Goal: Transaction & Acquisition: Subscribe to service/newsletter

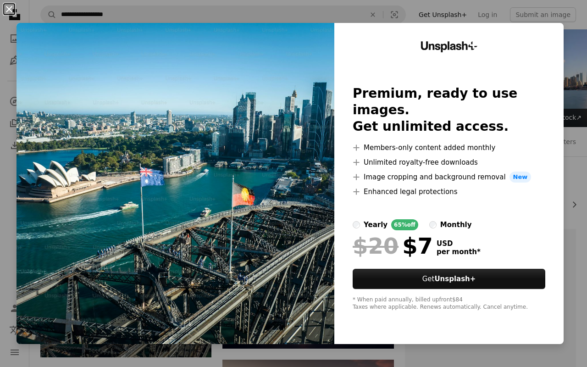
click at [9, 9] on button "An X shape" at bounding box center [9, 9] width 11 height 11
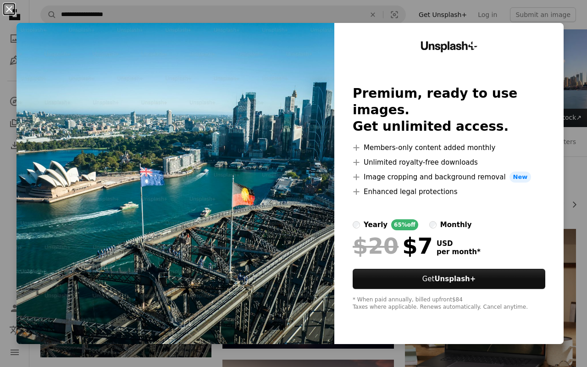
click at [9, 9] on button "An X shape" at bounding box center [9, 9] width 11 height 11
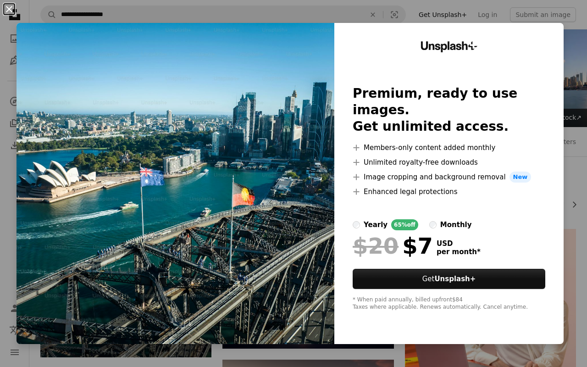
click at [9, 9] on button "An X shape" at bounding box center [9, 9] width 11 height 11
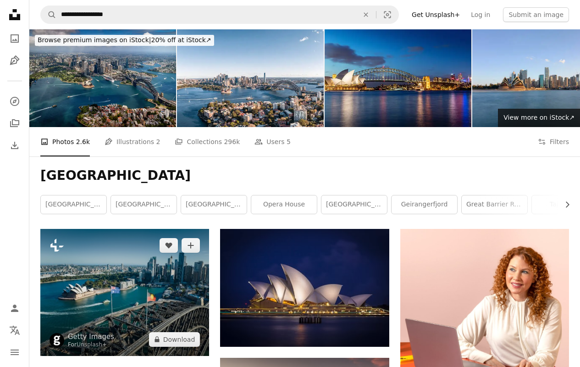
click at [57, 245] on icon "Plus sign for Unsplash+" at bounding box center [57, 245] width 15 height 15
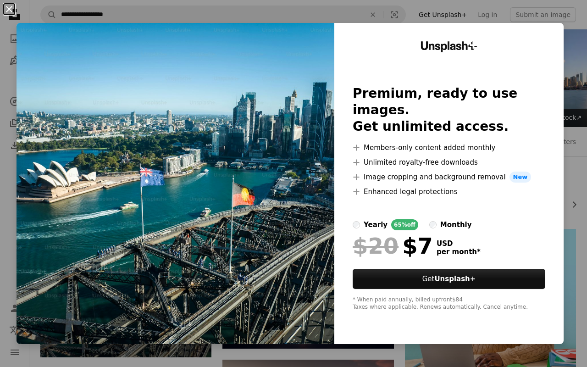
click at [9, 9] on button "An X shape" at bounding box center [9, 9] width 11 height 11
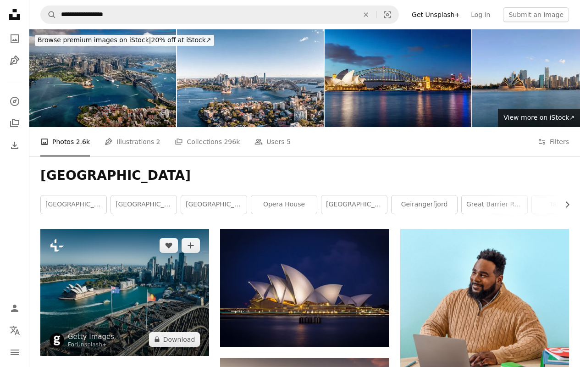
click at [57, 245] on icon "Plus sign for Unsplash+" at bounding box center [57, 245] width 15 height 15
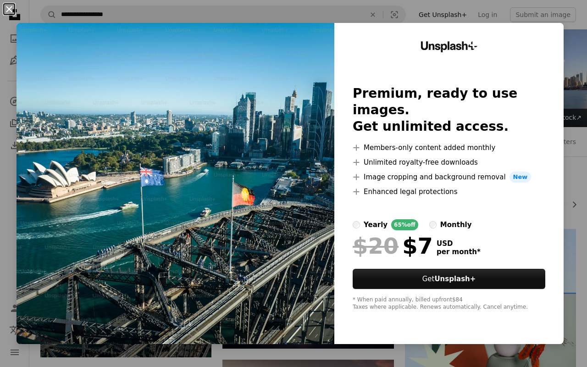
click at [9, 9] on button "An X shape" at bounding box center [9, 9] width 11 height 11
